Goal: Task Accomplishment & Management: Manage account settings

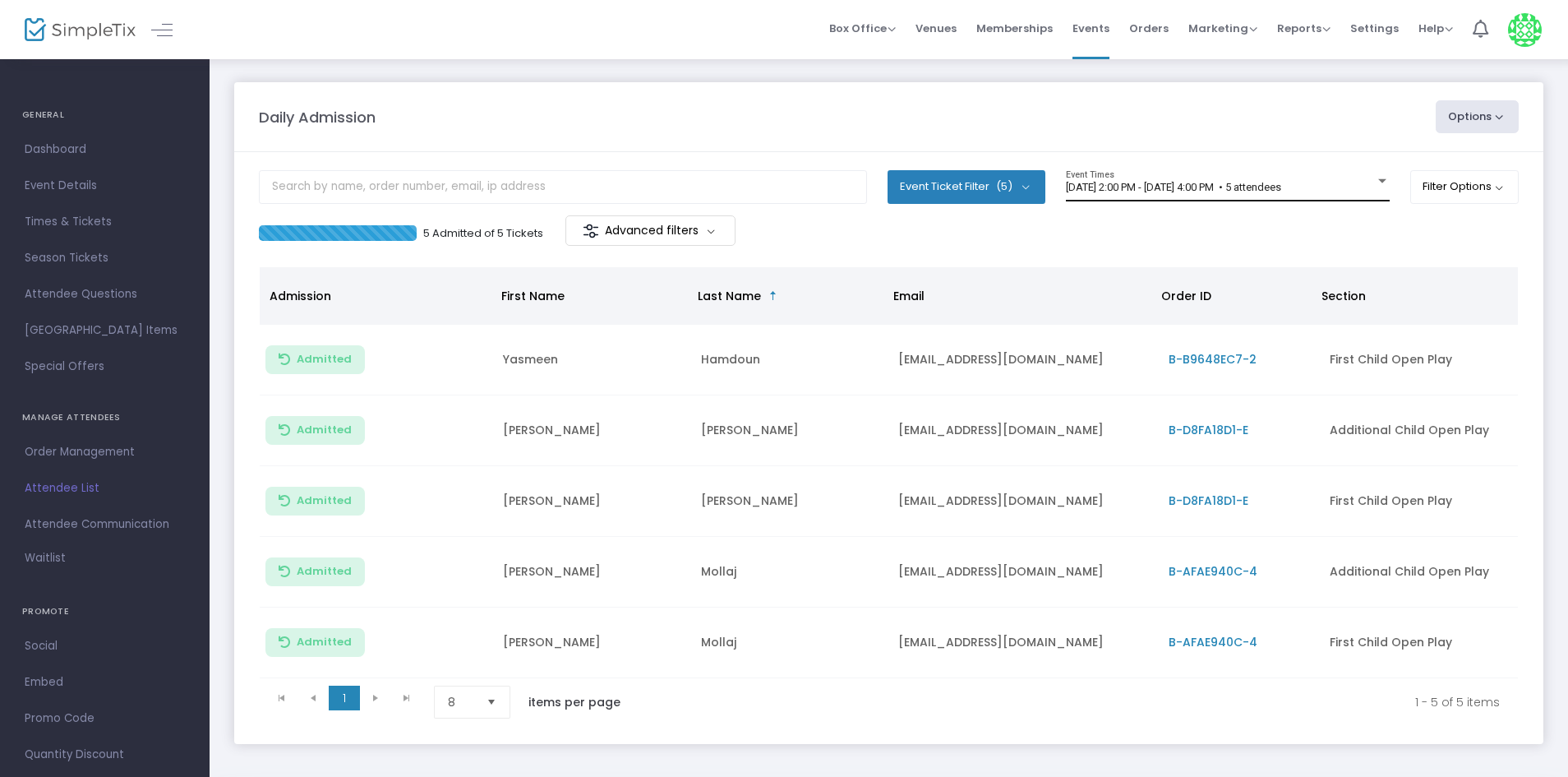
click at [1281, 183] on span "[DATE] 2:00 PM - [DATE] 4:00 PM • 5 attendees" at bounding box center [1173, 187] width 216 height 12
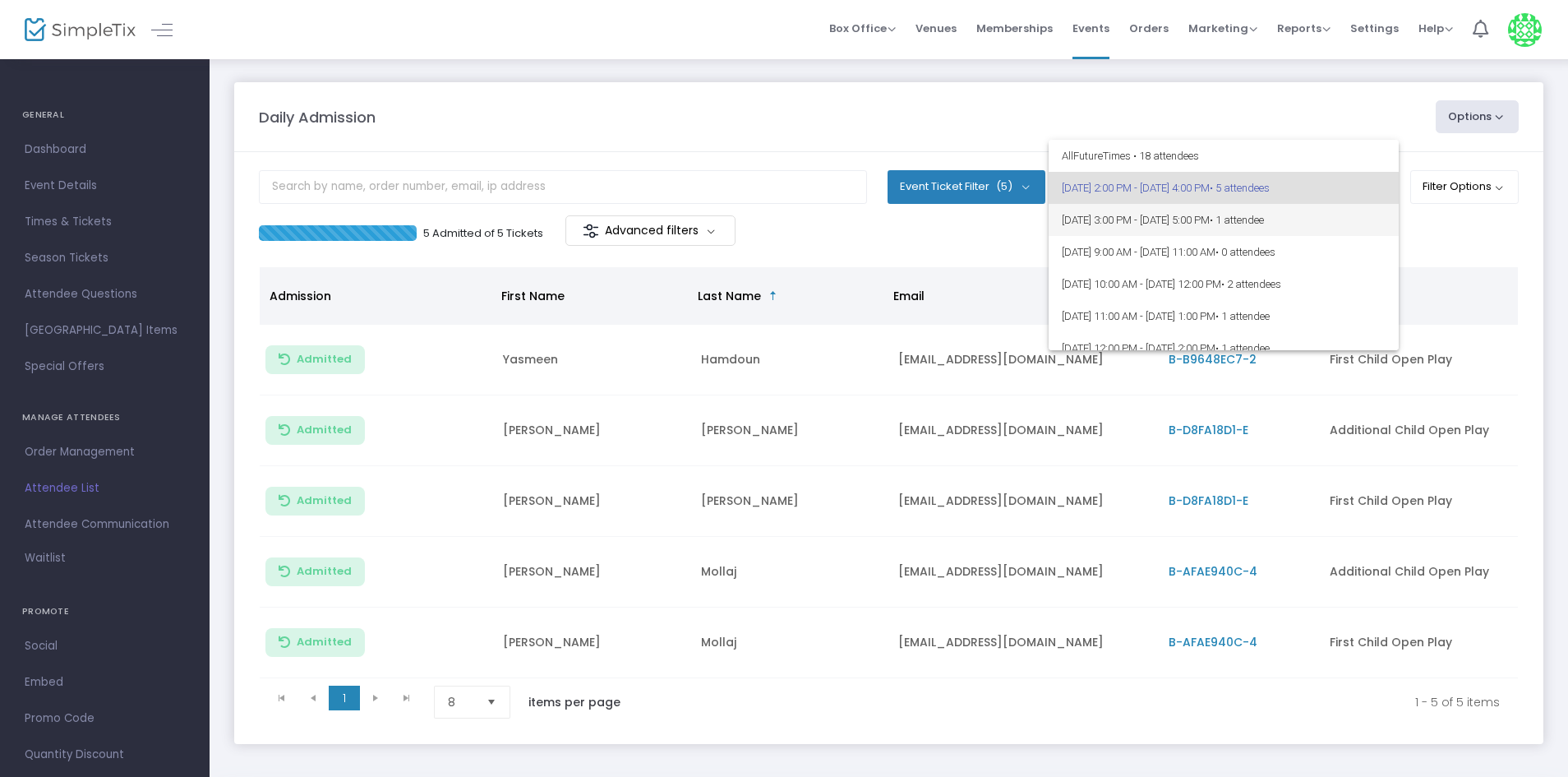
click at [1352, 217] on span "[DATE] 3:00 PM - [DATE] 5:00 PM • 1 attendee" at bounding box center [1223, 220] width 323 height 32
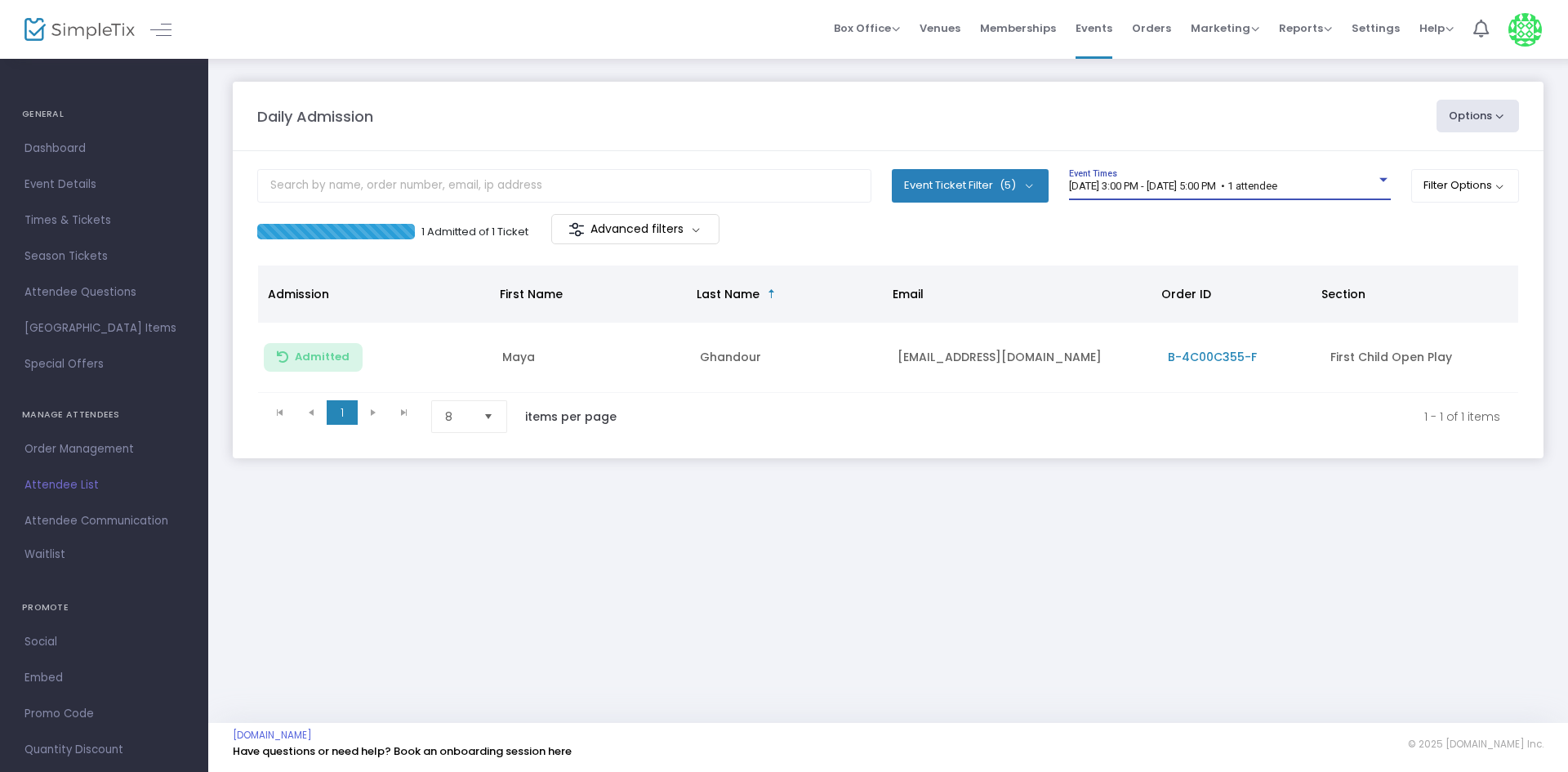
click at [1217, 185] on span "[DATE] 3:00 PM - [DATE] 5:00 PM • 1 attendee" at bounding box center [1172, 186] width 208 height 12
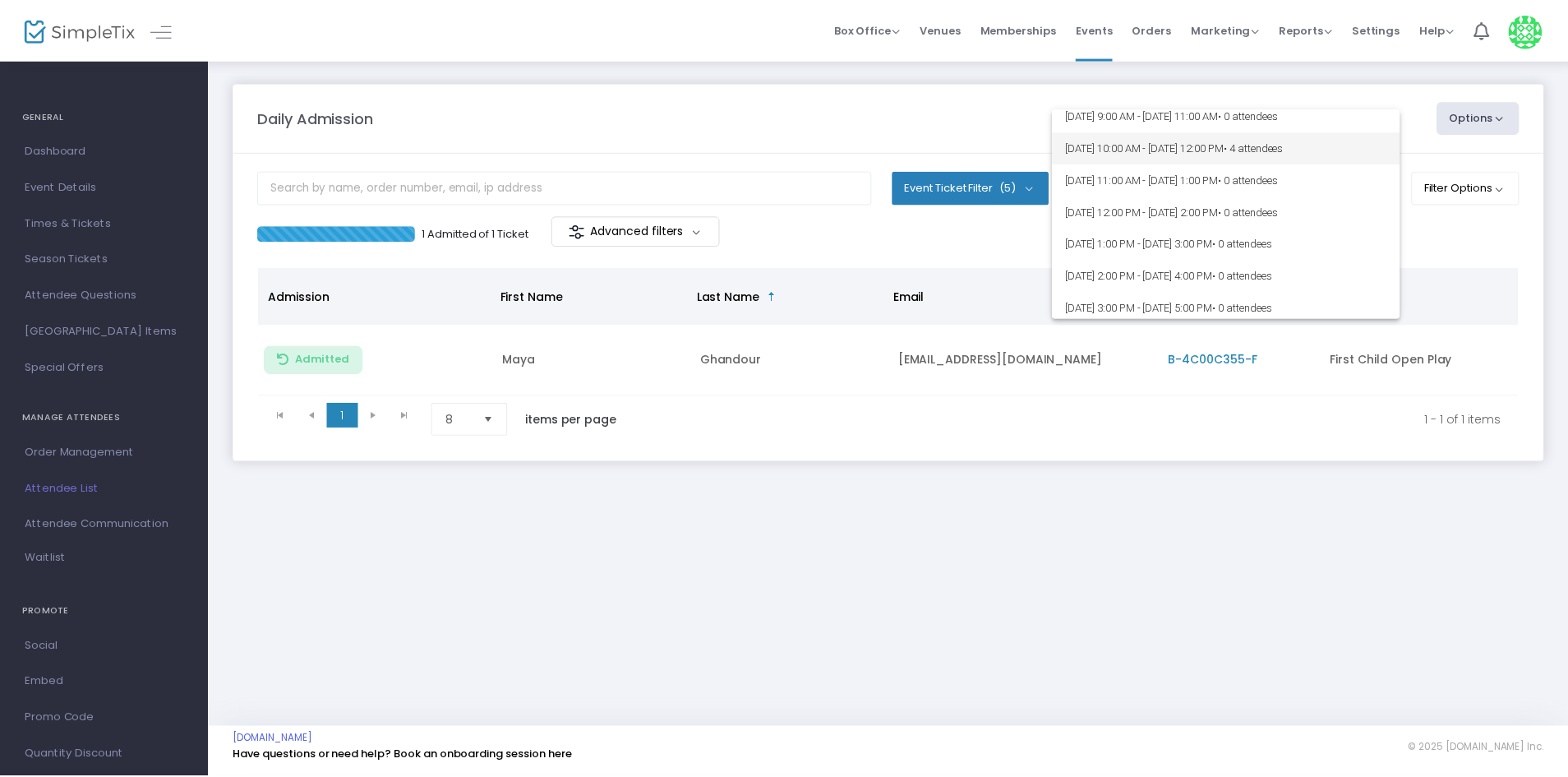
scroll to position [329, 0]
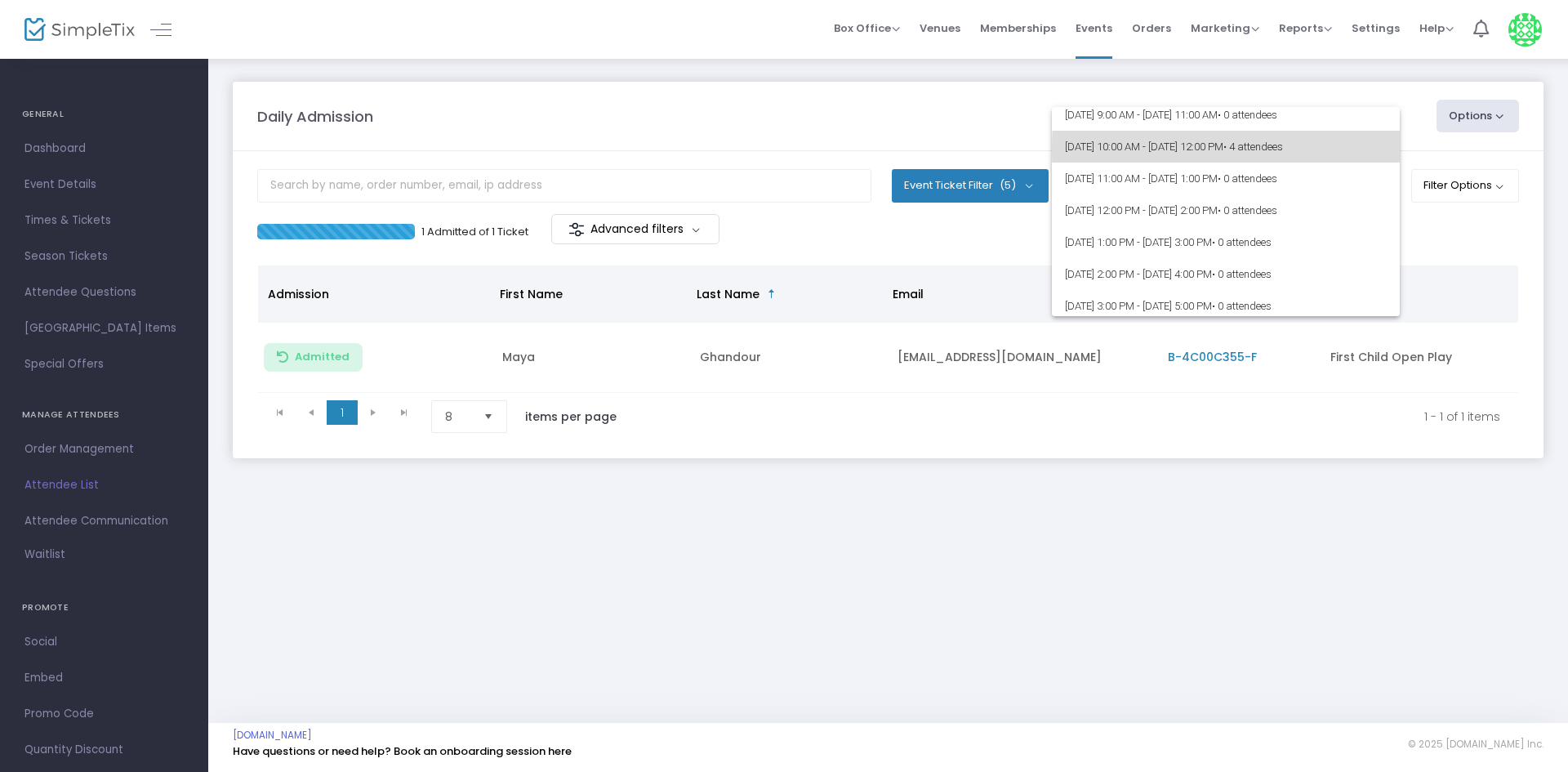
click at [1372, 150] on span "[DATE] 10:00 AM - [DATE] 12:00 PM • 4 attendees" at bounding box center [1225, 147] width 321 height 32
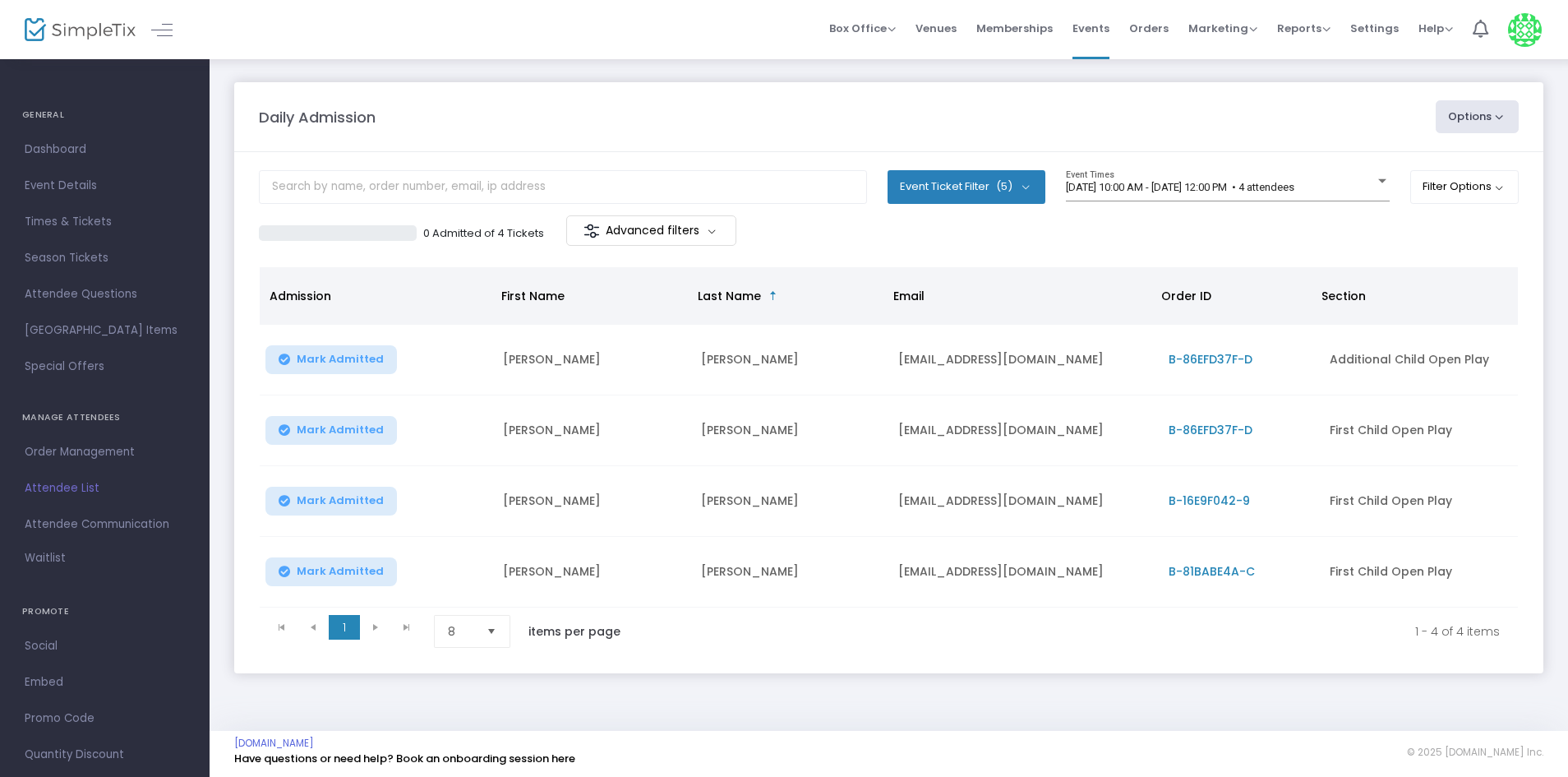
click at [1221, 682] on div "Daily Admission Options Import Attendees Export List Print Name Tags Export to …" at bounding box center [888, 394] width 1359 height 673
click at [1294, 187] on span "[DATE] 10:00 AM - [DATE] 12:00 PM • 4 attendees" at bounding box center [1180, 187] width 228 height 12
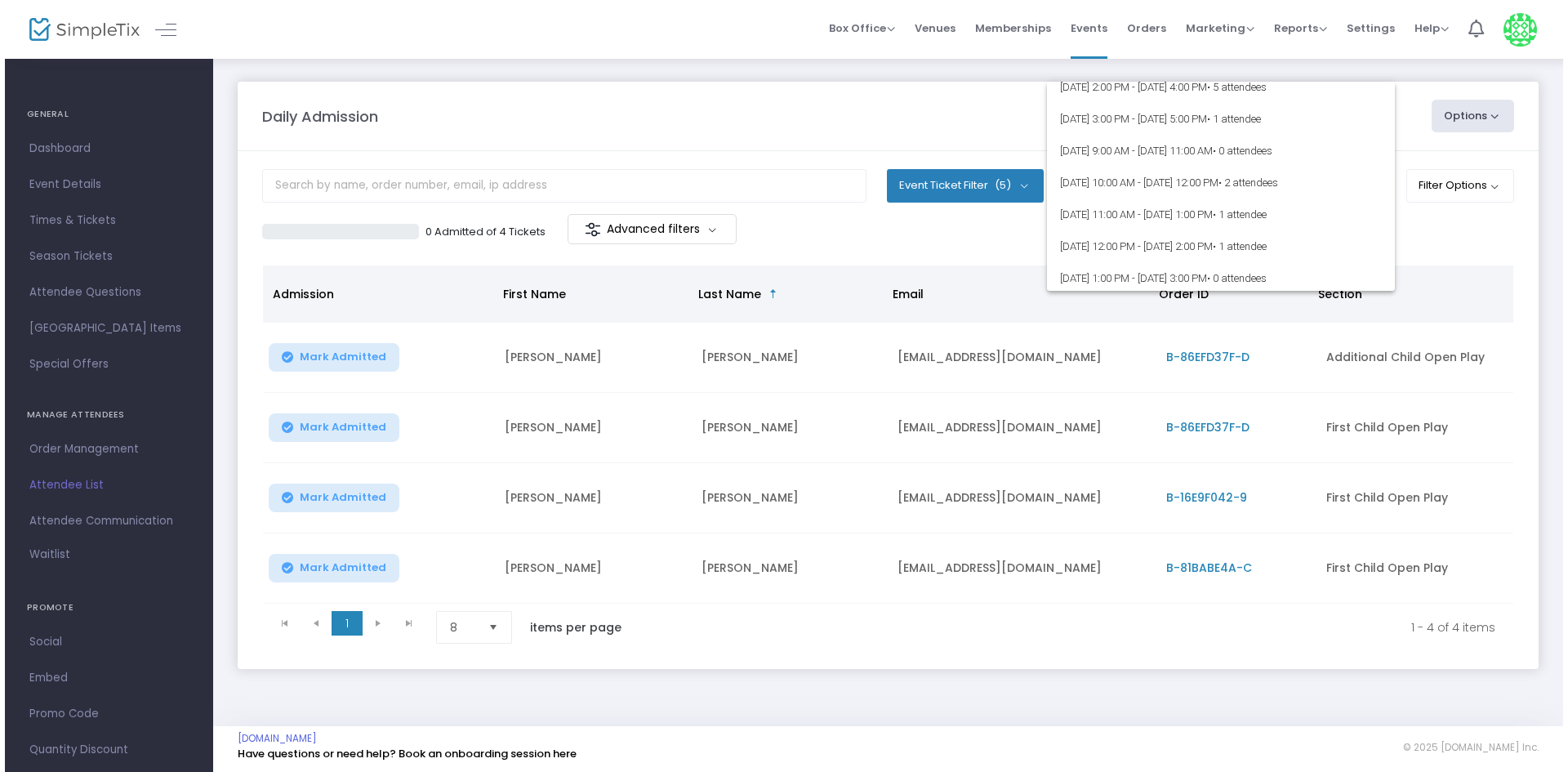
scroll to position [0, 0]
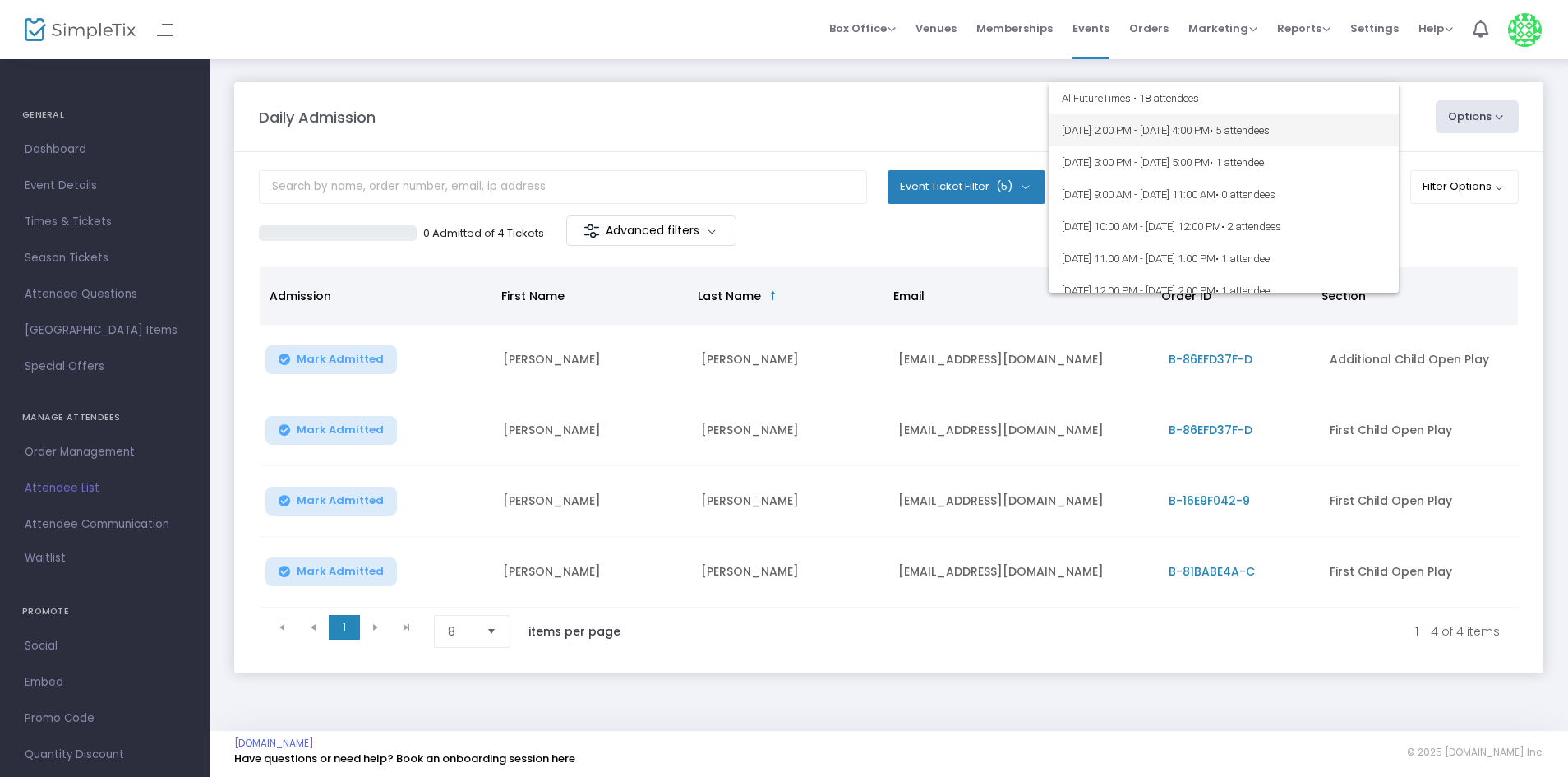
click at [1270, 128] on span "• 5 attendees" at bounding box center [1239, 130] width 60 height 12
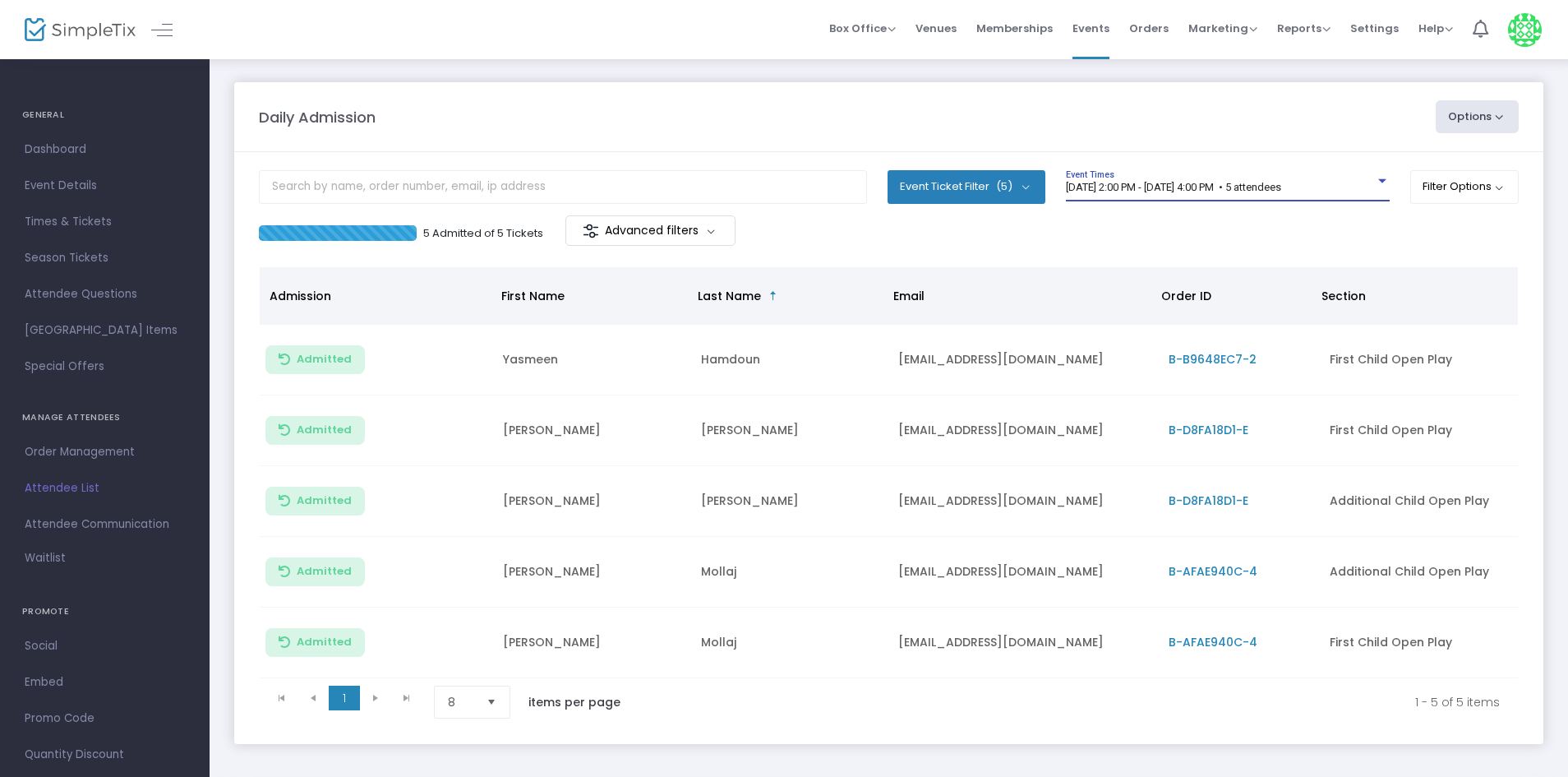
click at [1284, 177] on div "[DATE] 2:00 PM - [DATE] 4:00 PM • 5 attendees Event Times" at bounding box center [1227, 185] width 323 height 31
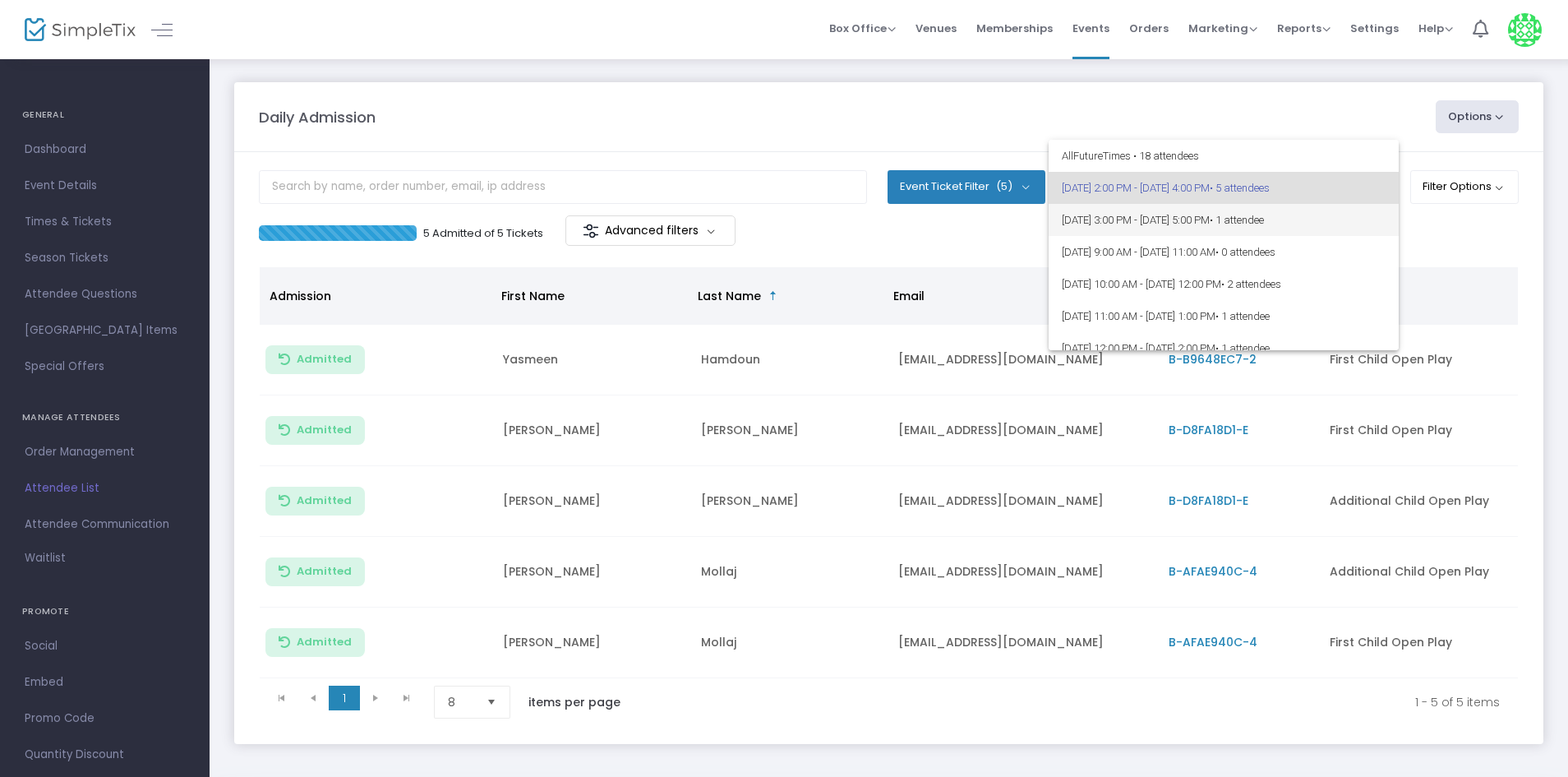
click at [1252, 224] on span "[DATE] 3:00 PM - [DATE] 5:00 PM • 1 attendee" at bounding box center [1223, 220] width 323 height 32
